Goal: Task Accomplishment & Management: Use online tool/utility

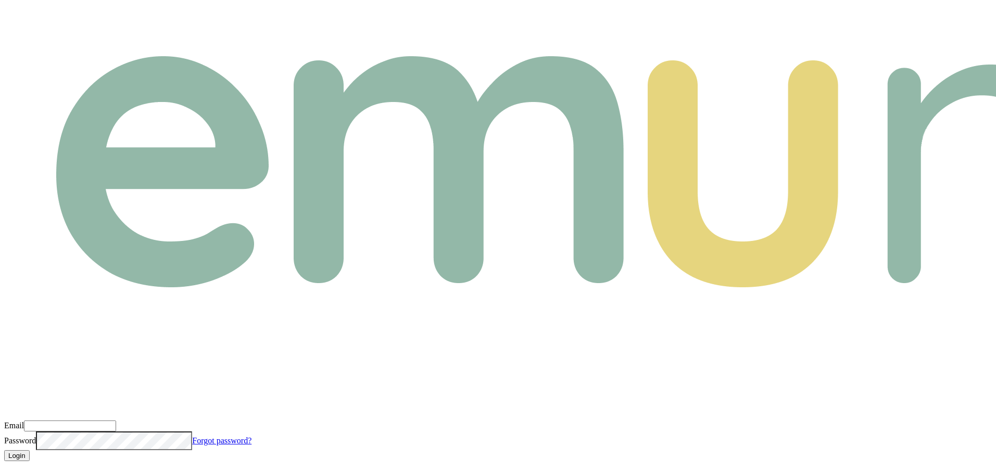
click at [116, 421] on input "Email" at bounding box center [70, 426] width 92 height 11
click at [4, 470] on com-1password-button at bounding box center [4, 470] width 0 height 0
type input "m@emumoney.com.au"
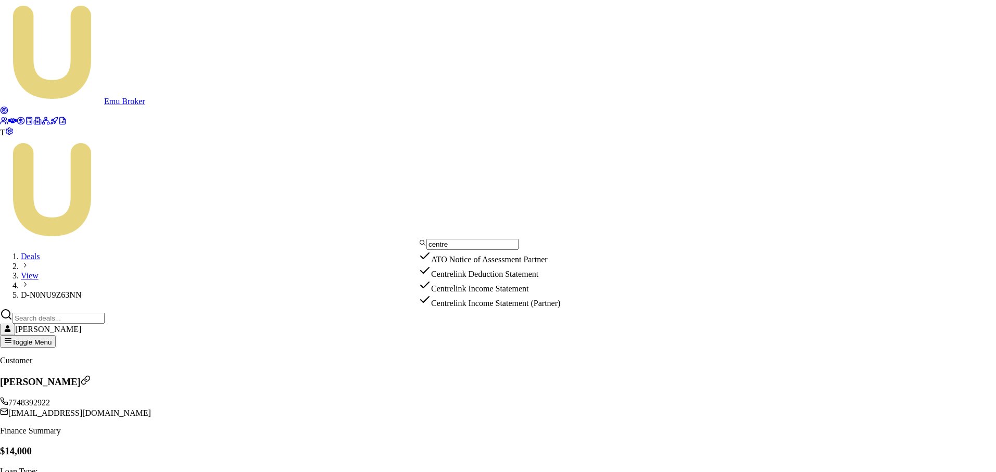
type input "centre"
click at [480, 294] on div "Centrelink Income Statement" at bounding box center [490, 286] width 142 height 15
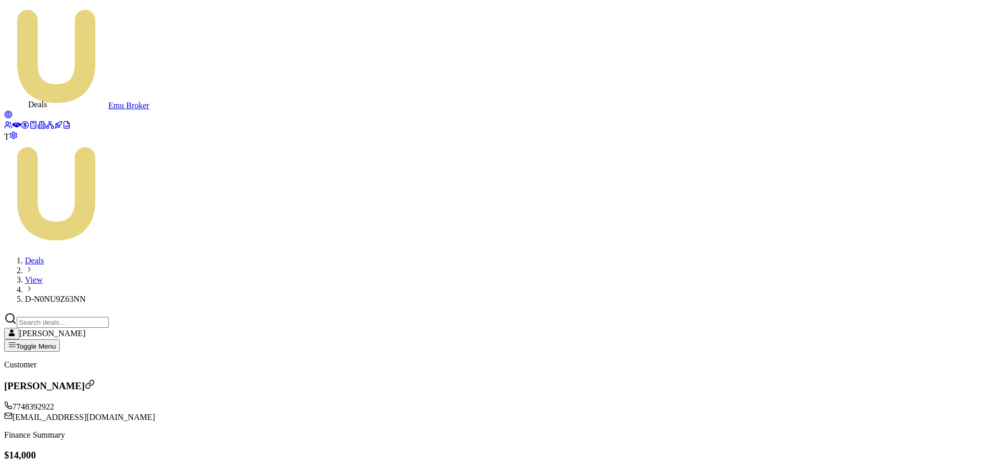
click at [16, 122] on icon at bounding box center [16, 124] width 8 height 5
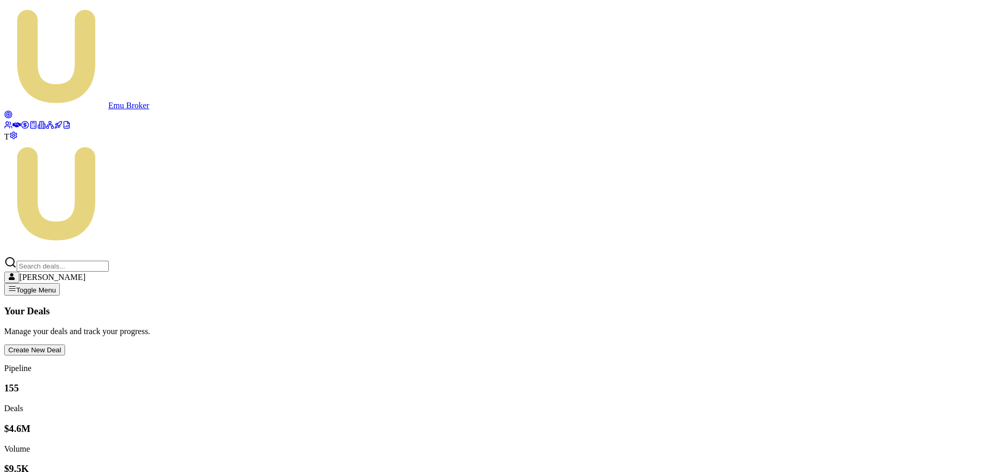
click at [9, 141] on span "T" at bounding box center [6, 136] width 5 height 9
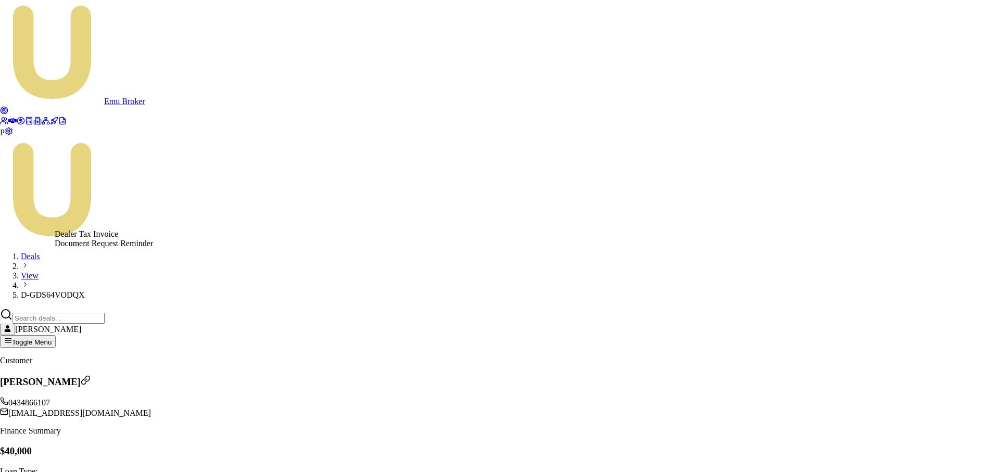
click at [203, 222] on html "Emu Broker P Deals View D-GDS64VODQX [PERSON_NAME] Toggle Menu Customer [PERSON…" at bounding box center [498, 384] width 996 height 768
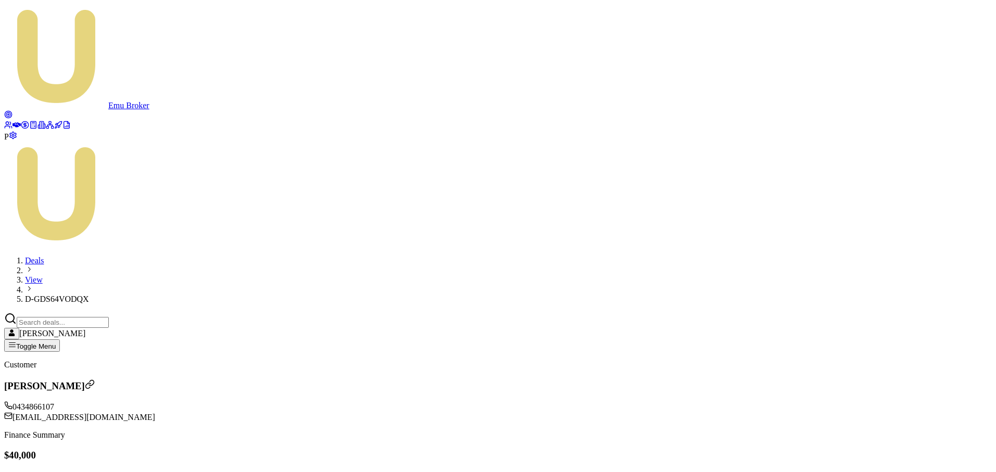
click at [139, 220] on html "Emu Broker P Deals View D-GDS64VODQX Matt Leeburn Toggle Menu Customer Corneliu…" at bounding box center [498, 386] width 996 height 772
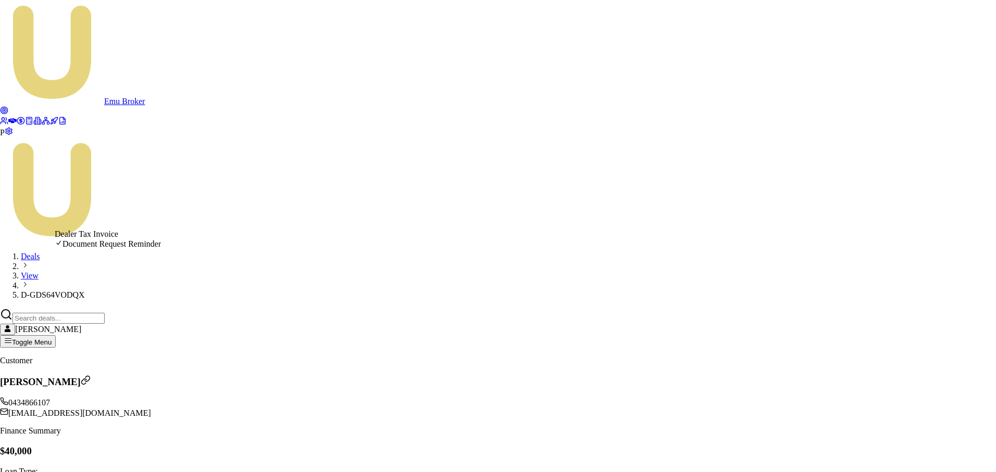
select select "dealer-tax-invoice"
drag, startPoint x: 128, startPoint y: 240, endPoint x: 115, endPoint y: 246, distance: 14.4
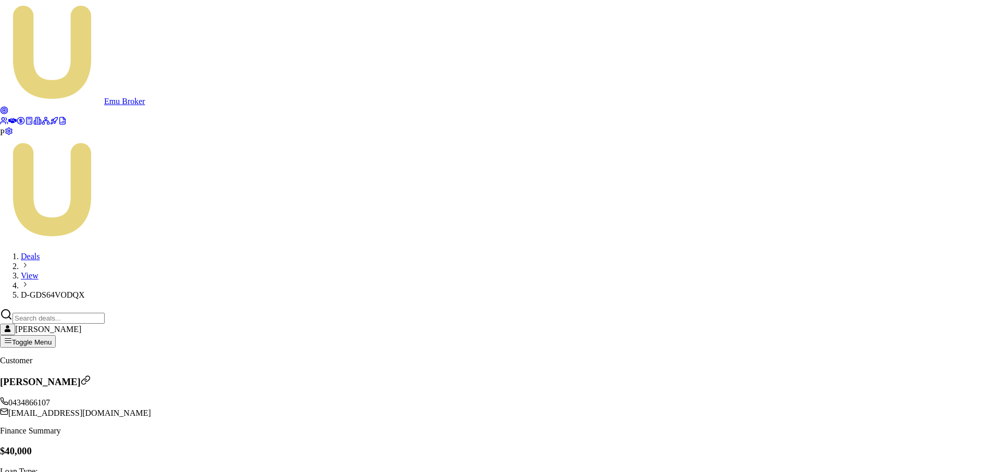
scroll to position [1251, 0]
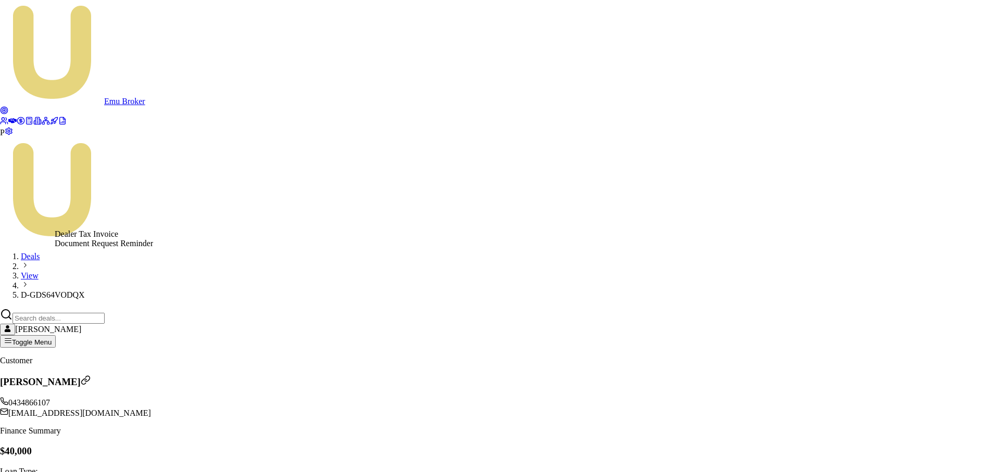
click at [166, 225] on html "Emu Broker P Deals View D-GDS64VODQX [PERSON_NAME] Toggle Menu Customer [PERSON…" at bounding box center [498, 384] width 996 height 768
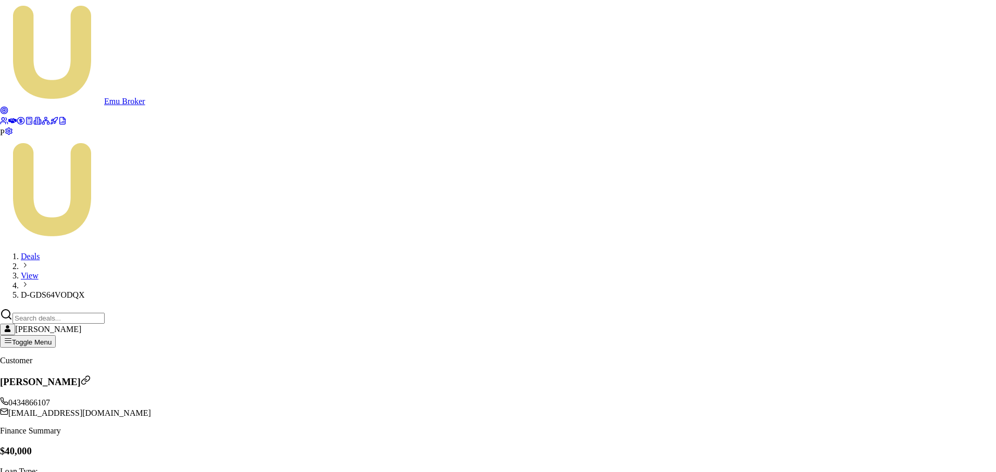
scroll to position [1233, 0]
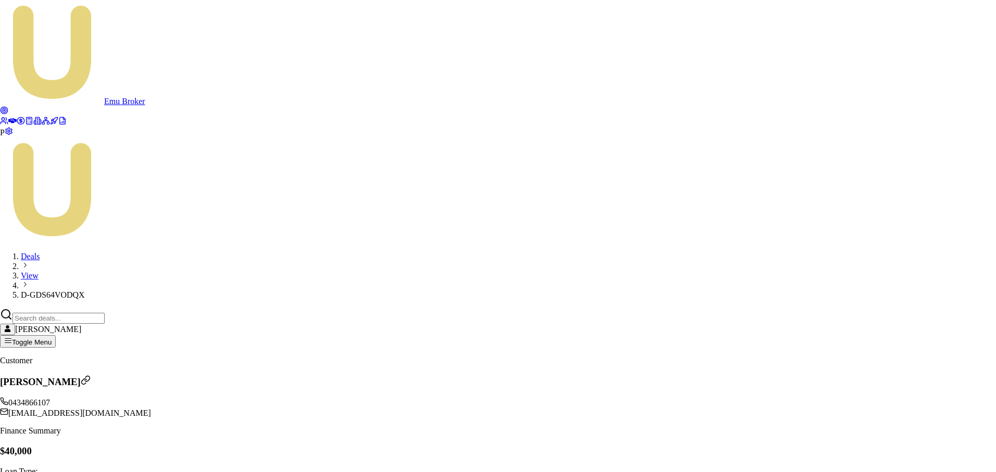
scroll to position [1248, 0]
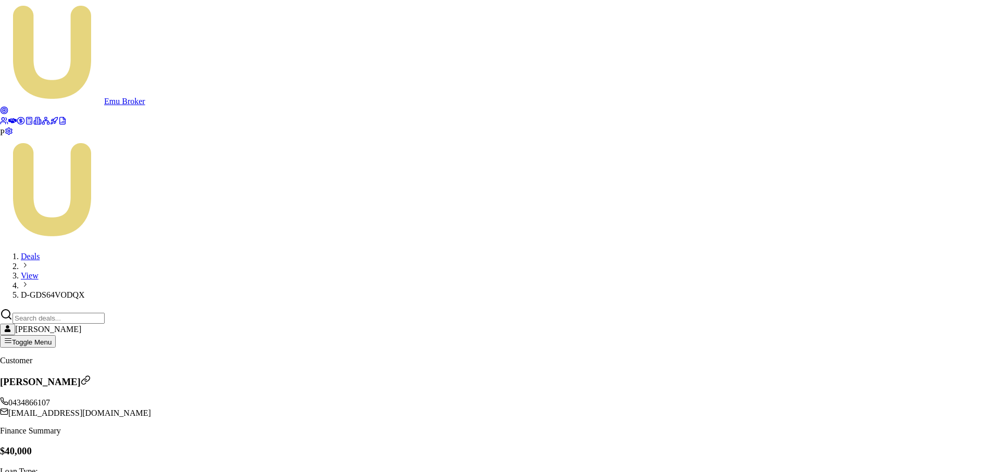
scroll to position [1433, 0]
